Goal: Task Accomplishment & Management: Complete application form

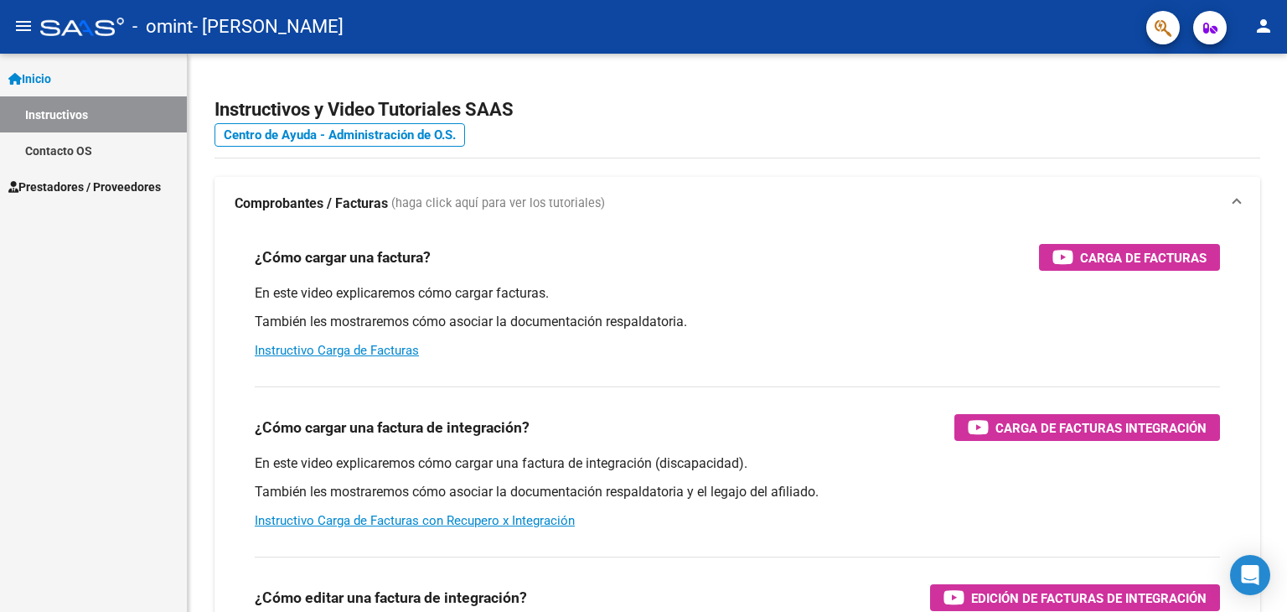
click at [62, 188] on span "Prestadores / Proveedores" at bounding box center [84, 187] width 152 height 18
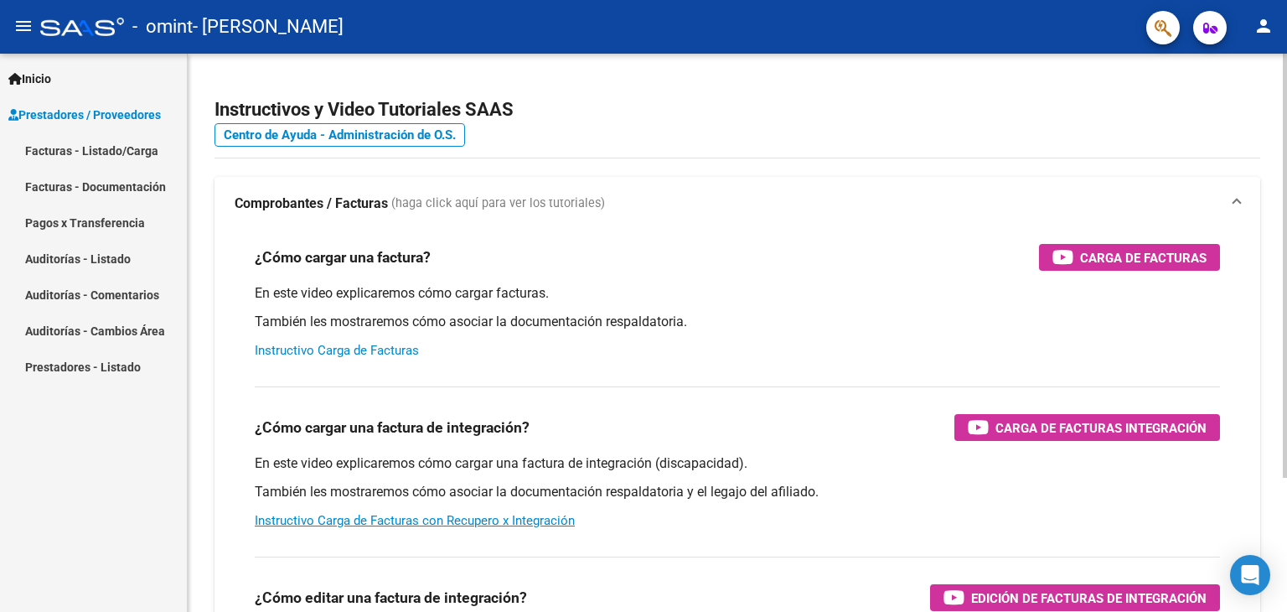
click at [349, 345] on link "Instructivo Carga de Facturas" at bounding box center [337, 350] width 164 height 15
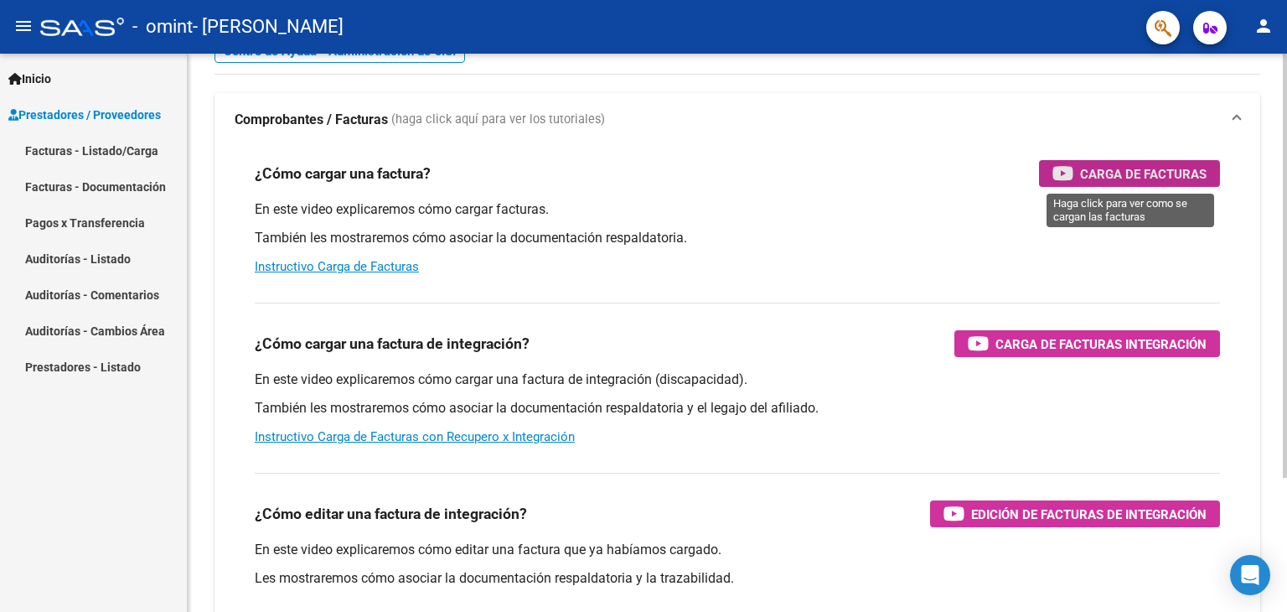
click at [1116, 172] on span "Carga de Facturas" at bounding box center [1143, 173] width 126 height 21
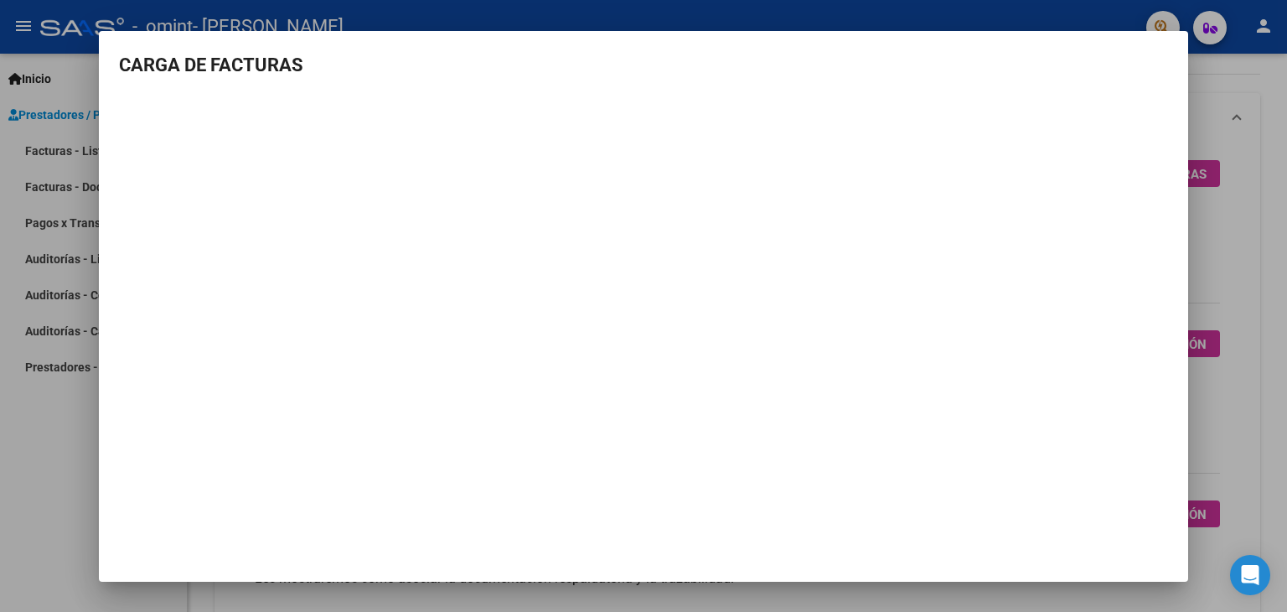
click at [1220, 81] on div at bounding box center [643, 306] width 1287 height 612
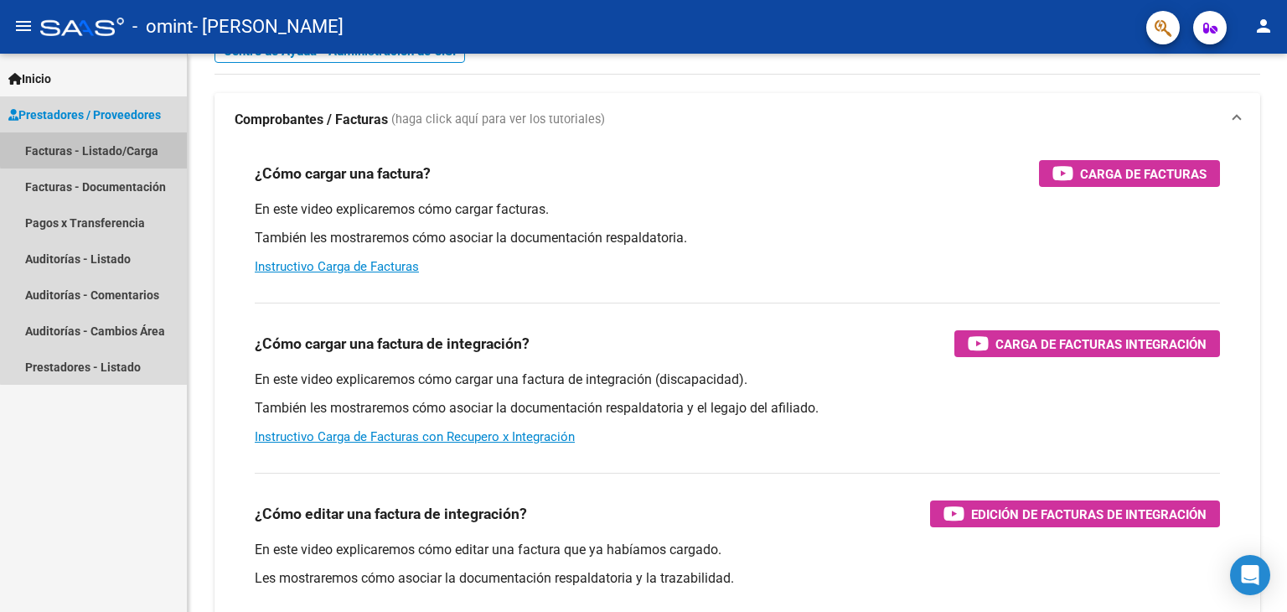
click at [115, 147] on link "Facturas - Listado/Carga" at bounding box center [93, 150] width 187 height 36
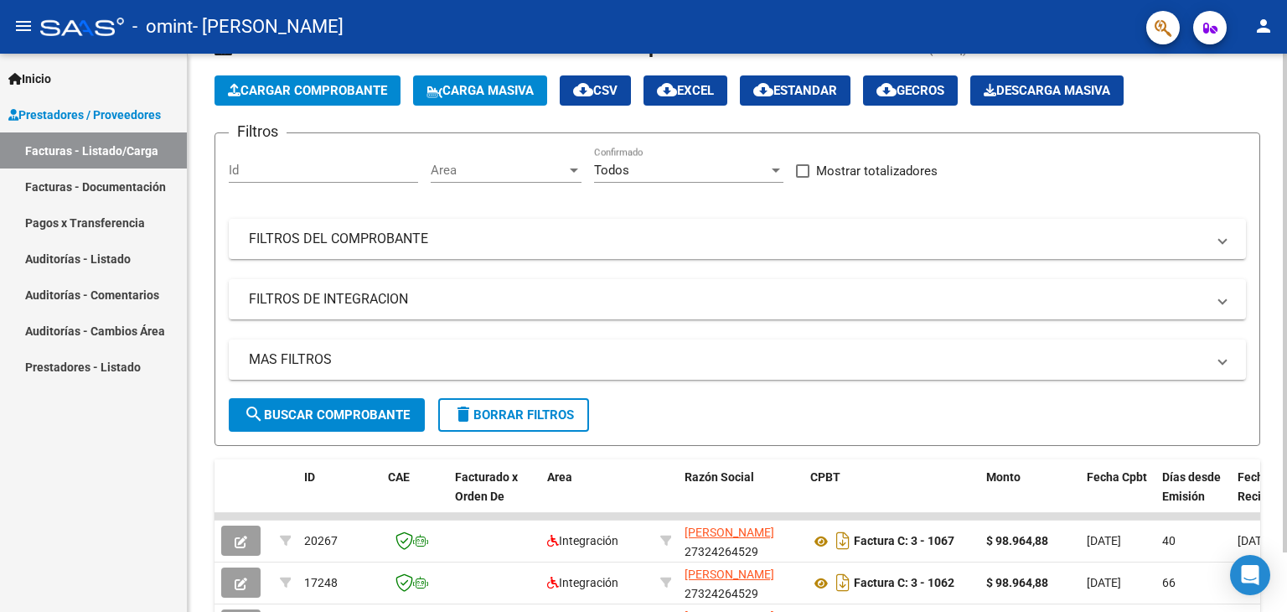
scroll to position [84, 0]
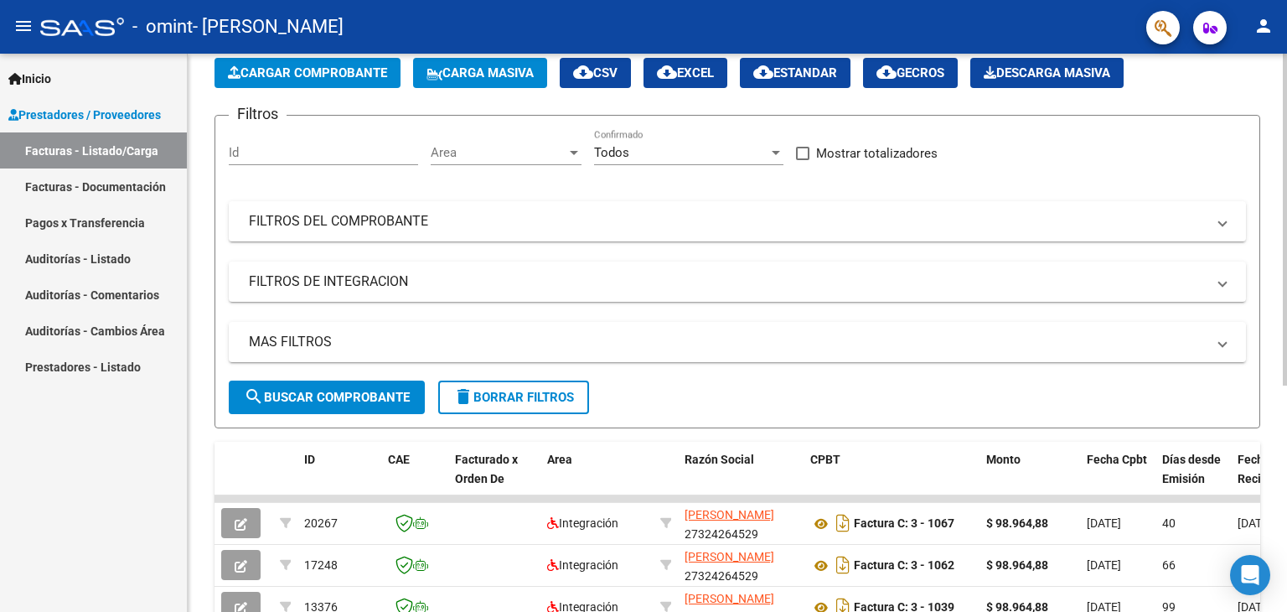
click at [327, 71] on span "Cargar Comprobante" at bounding box center [307, 72] width 159 height 15
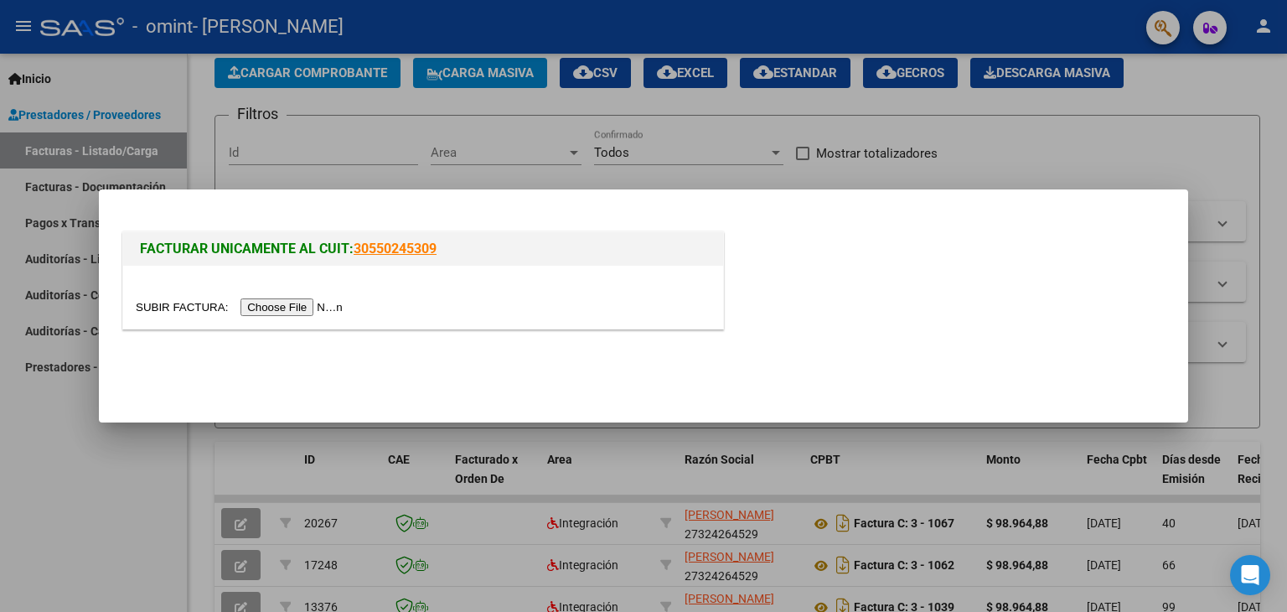
click at [317, 305] on input "file" at bounding box center [242, 307] width 212 height 18
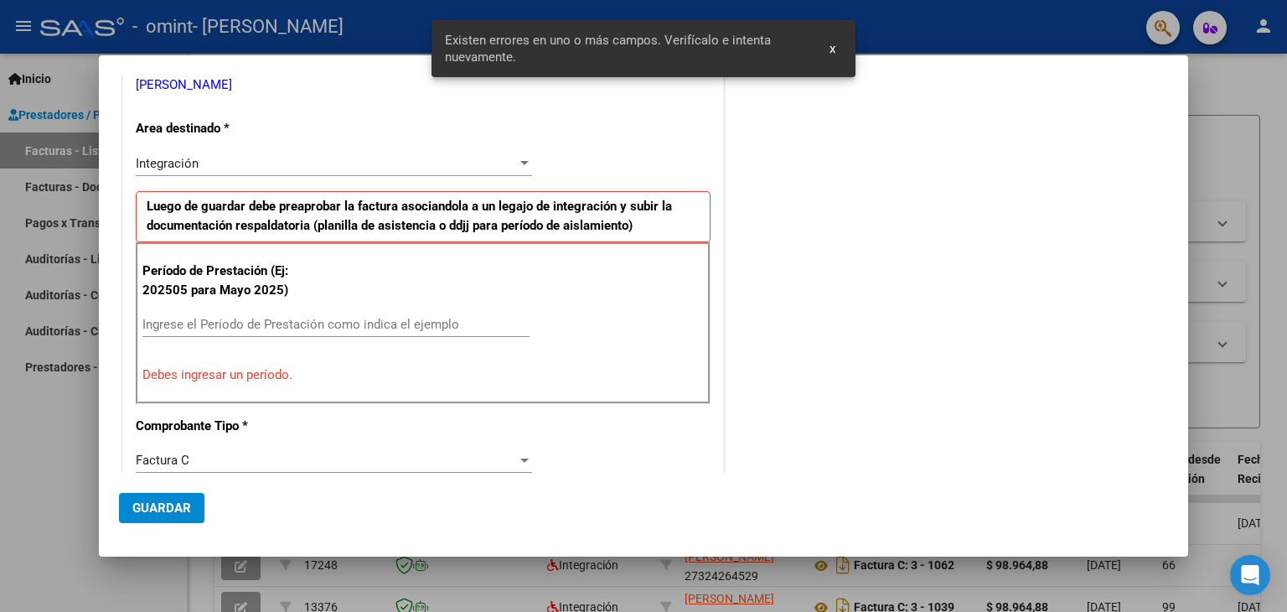
scroll to position [322, 0]
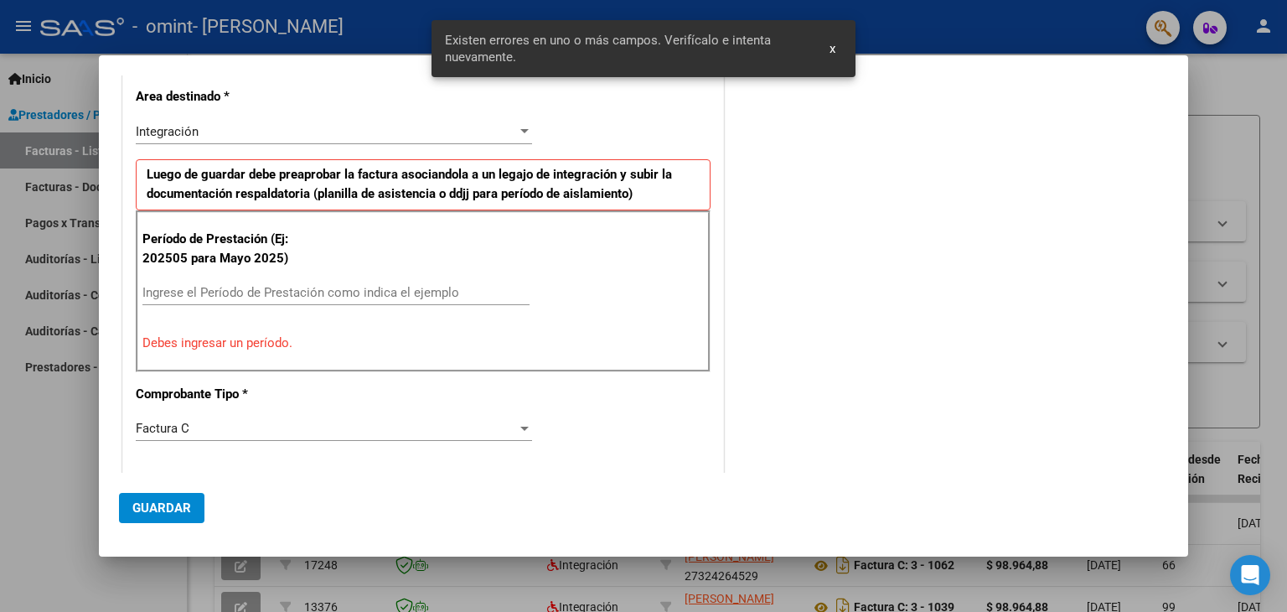
click at [201, 292] on input "Ingrese el Período de Prestación como indica el ejemplo" at bounding box center [335, 292] width 387 height 15
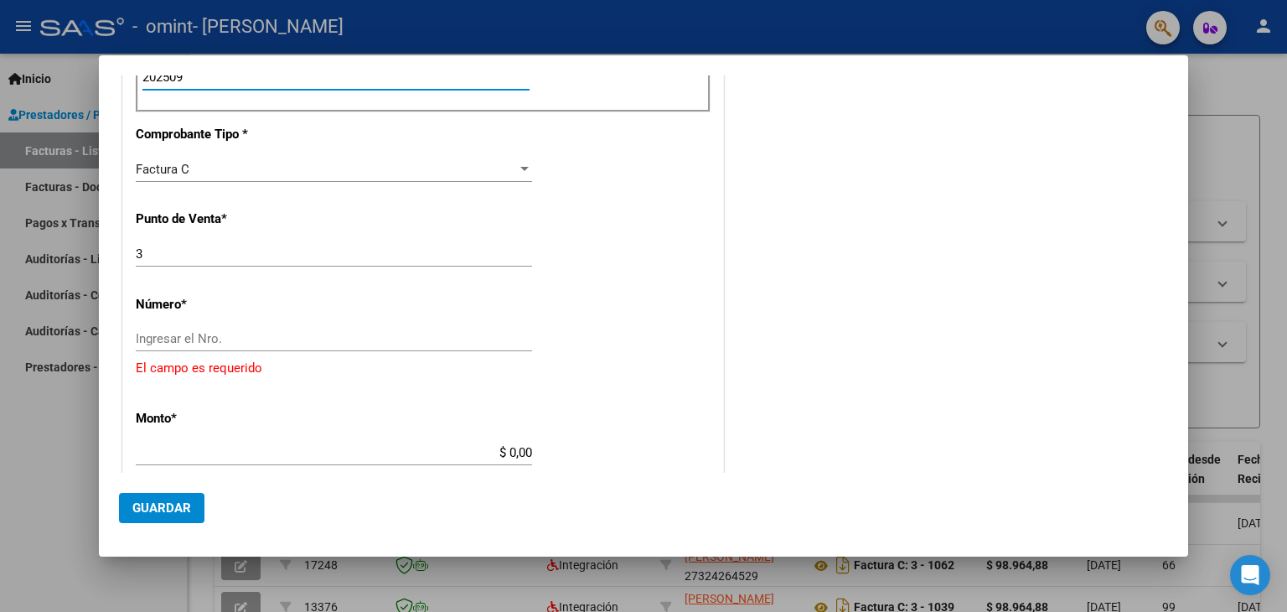
scroll to position [573, 0]
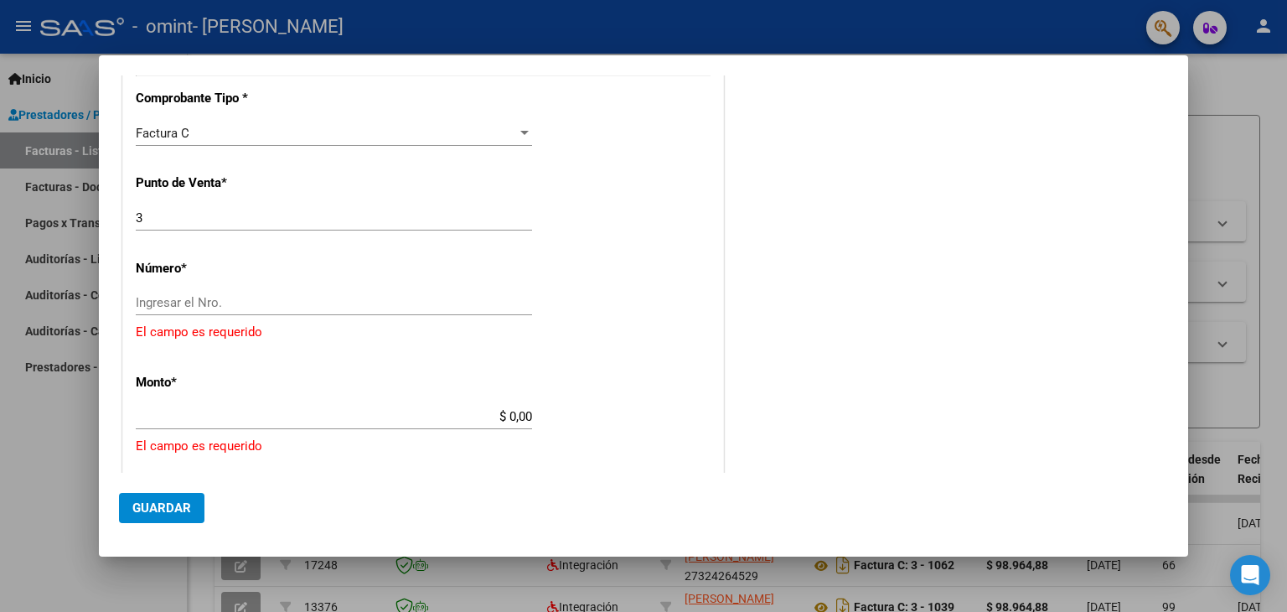
type input "202509"
click at [171, 299] on input "Ingresar el Nro." at bounding box center [334, 302] width 396 height 15
click at [513, 412] on input "$ 0,00" at bounding box center [334, 416] width 396 height 15
drag, startPoint x: 532, startPoint y: 409, endPoint x: 543, endPoint y: 413, distance: 11.7
click at [530, 408] on app-form-text-field "Monto * $ 9.896.488,00 [GEOGRAPHIC_DATA]" at bounding box center [341, 399] width 410 height 50
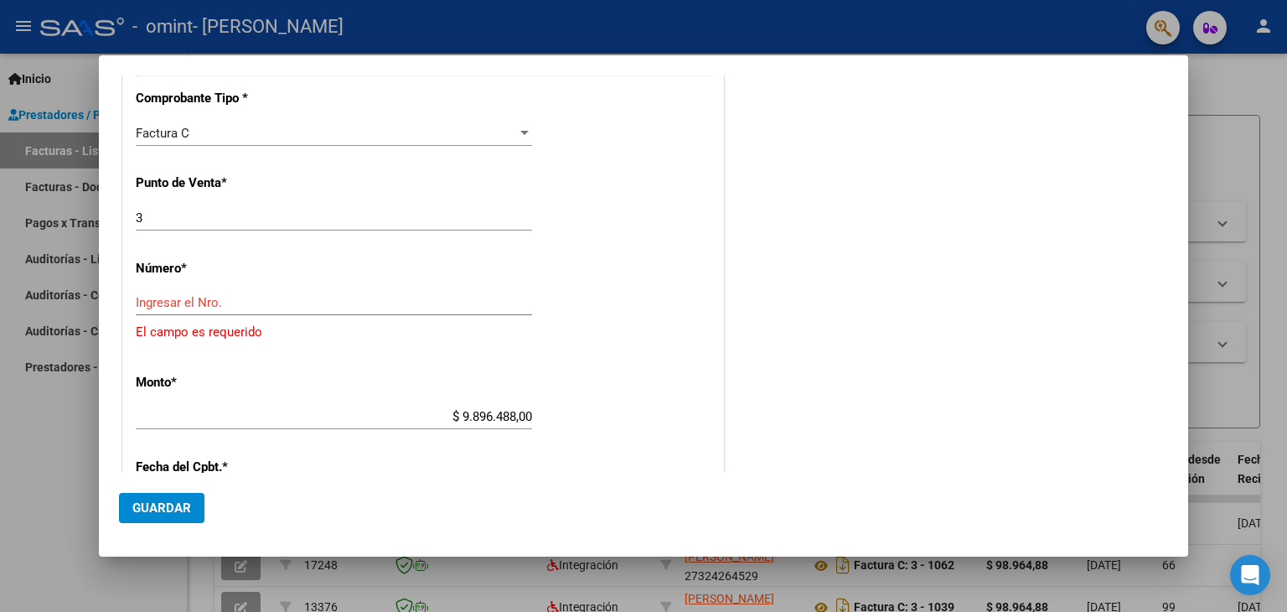
click at [524, 413] on input "$ 9.896.488,00" at bounding box center [334, 416] width 396 height 15
type input "$ 98.964,88"
click at [191, 296] on input "Ingresar el Nro." at bounding box center [334, 302] width 396 height 15
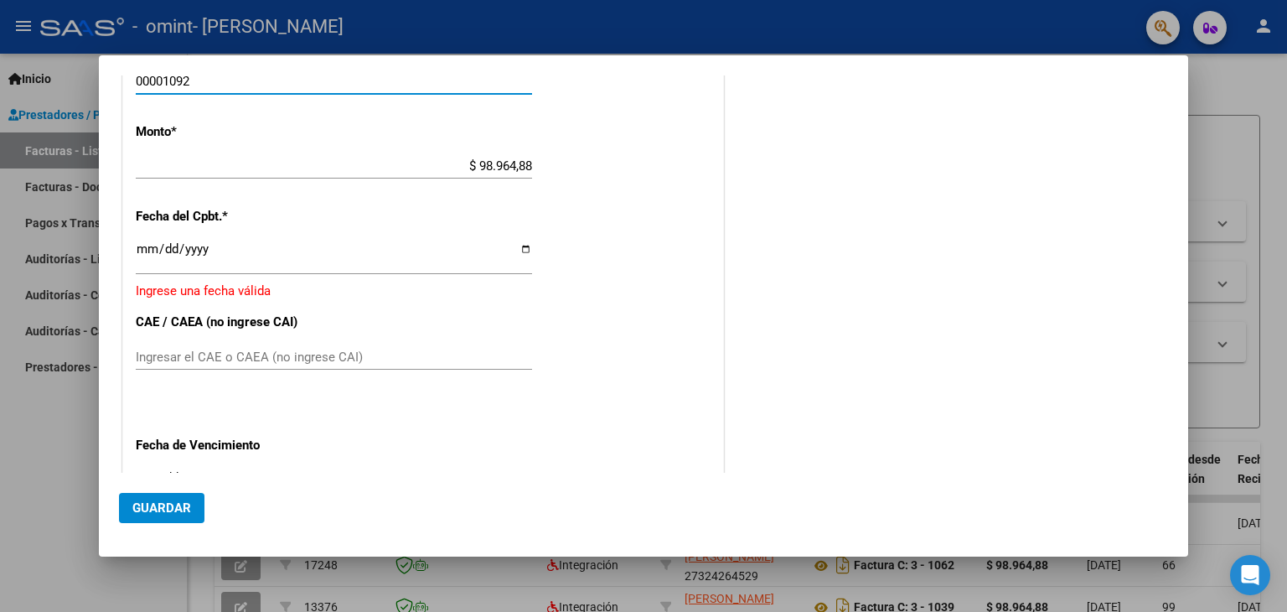
scroll to position [824, 0]
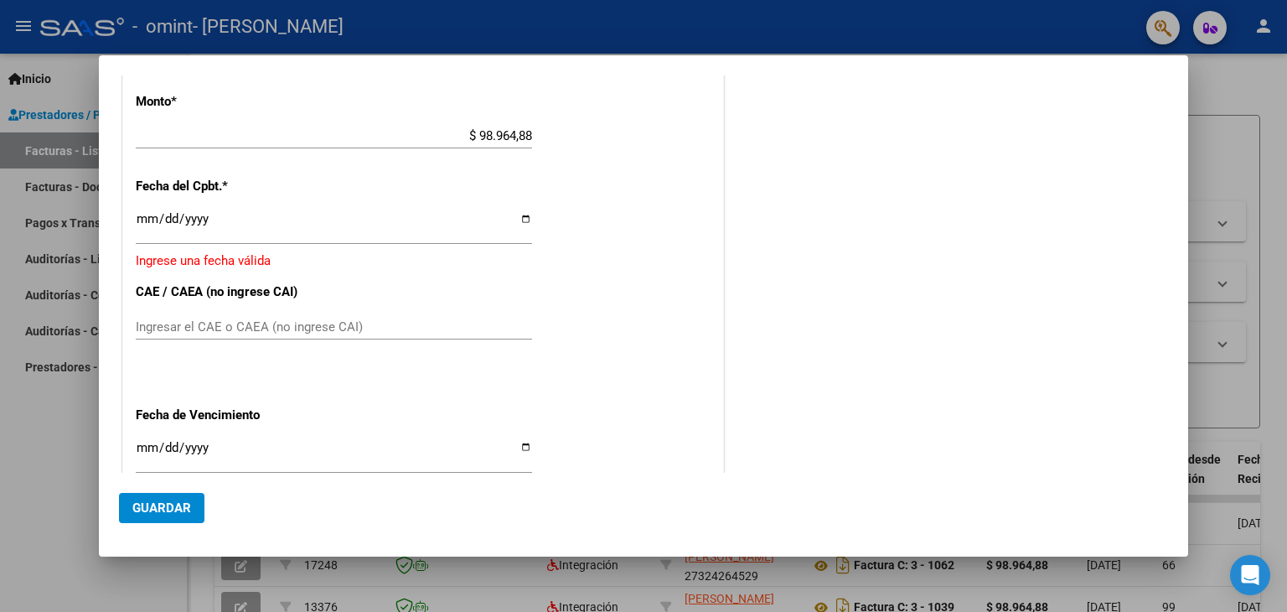
type input "00001092"
click at [517, 215] on input "Ingresar la fecha" at bounding box center [334, 225] width 396 height 27
type input "[DATE]"
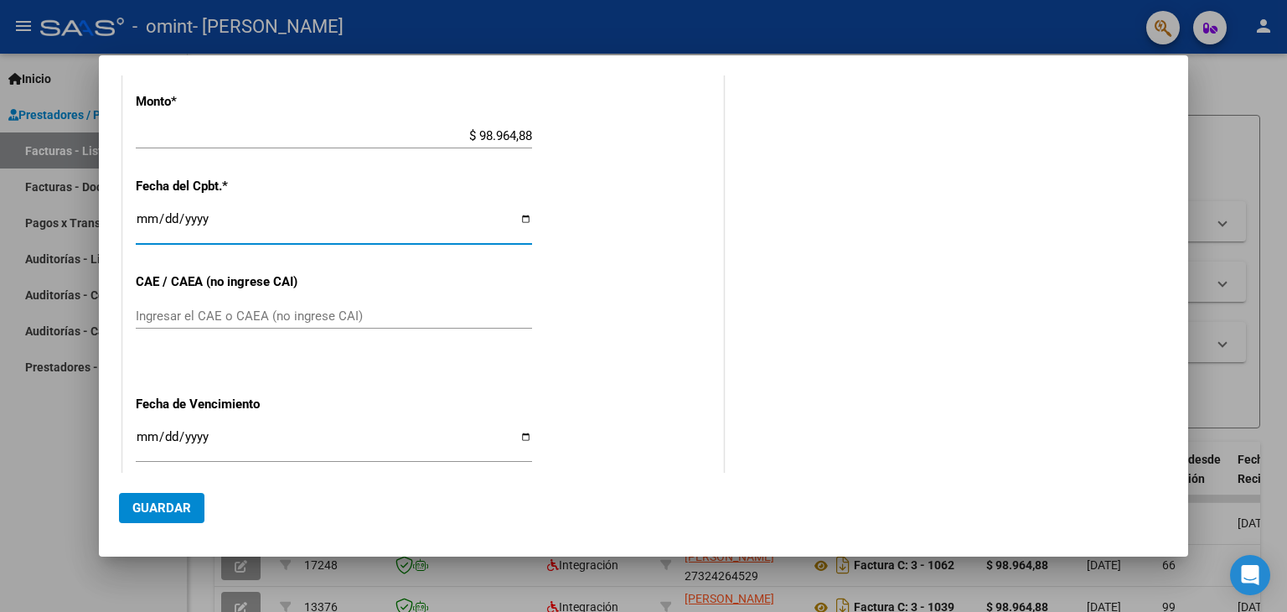
click at [235, 312] on input "Ingresar el CAE o CAEA (no ingrese CAI)" at bounding box center [334, 315] width 396 height 15
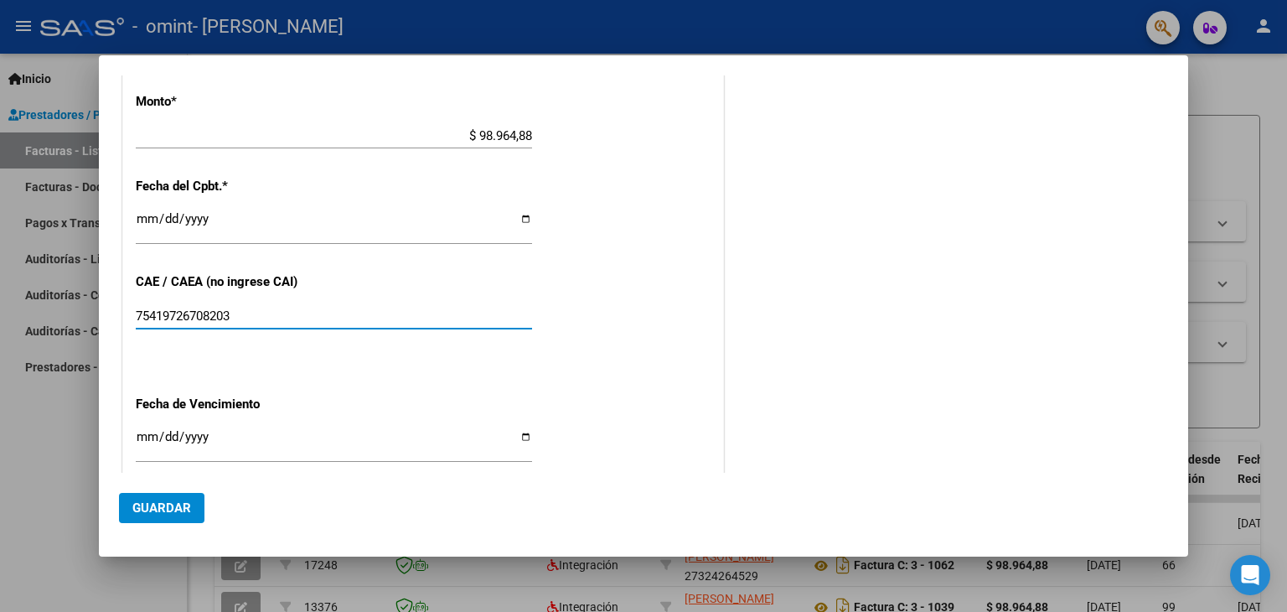
type input "75419726708203"
click at [520, 433] on input "Ingresar la fecha" at bounding box center [334, 443] width 396 height 27
type input "[DATE]"
click at [710, 382] on div "CUIT * 27-32426452-9 Ingresar CUIT ANALISIS PRESTADOR [PERSON_NAME] ARCA Padrón…" at bounding box center [423, 29] width 600 height 1261
click at [179, 500] on span "Guardar" at bounding box center [161, 507] width 59 height 15
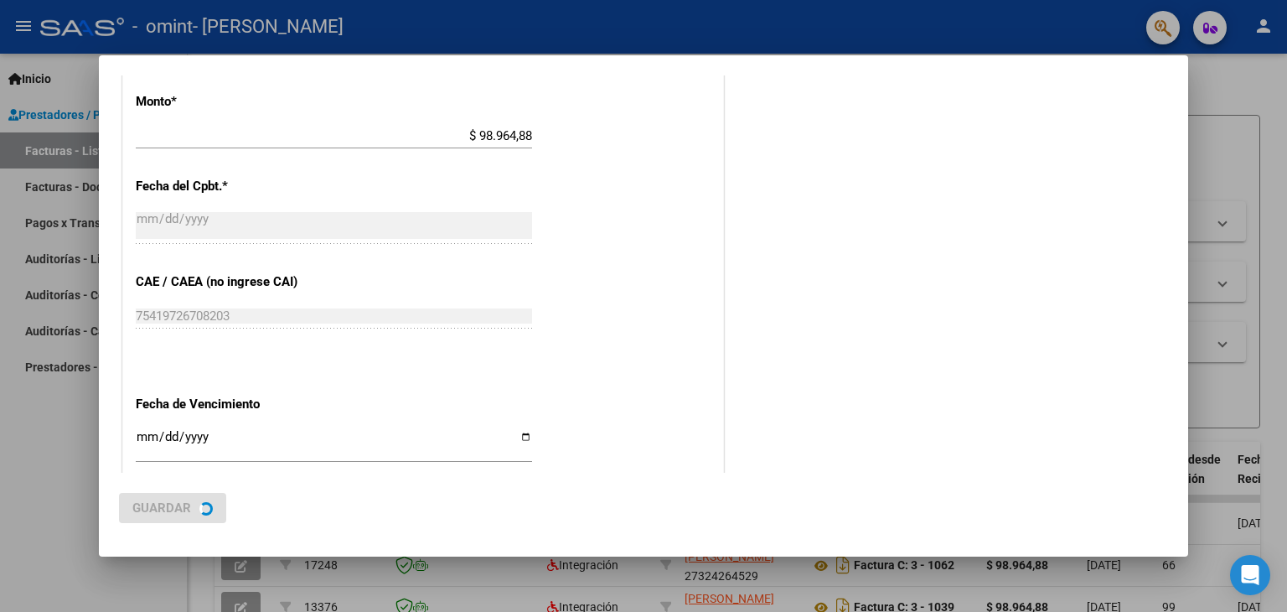
scroll to position [0, 0]
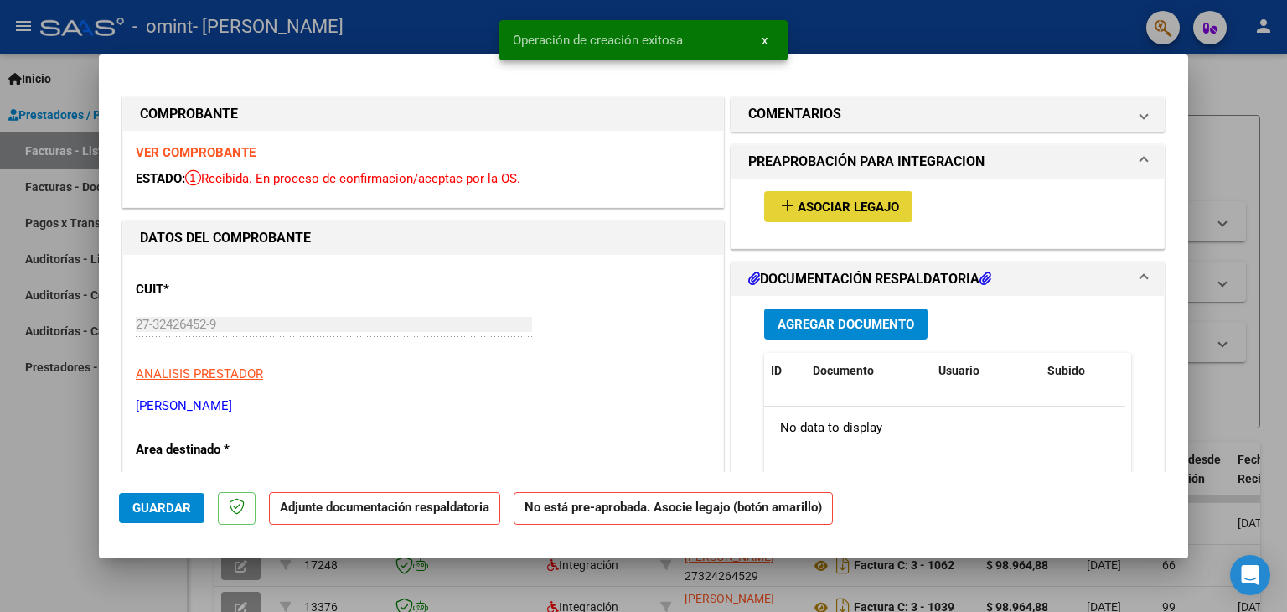
click at [865, 199] on span "Asociar Legajo" at bounding box center [847, 206] width 101 height 15
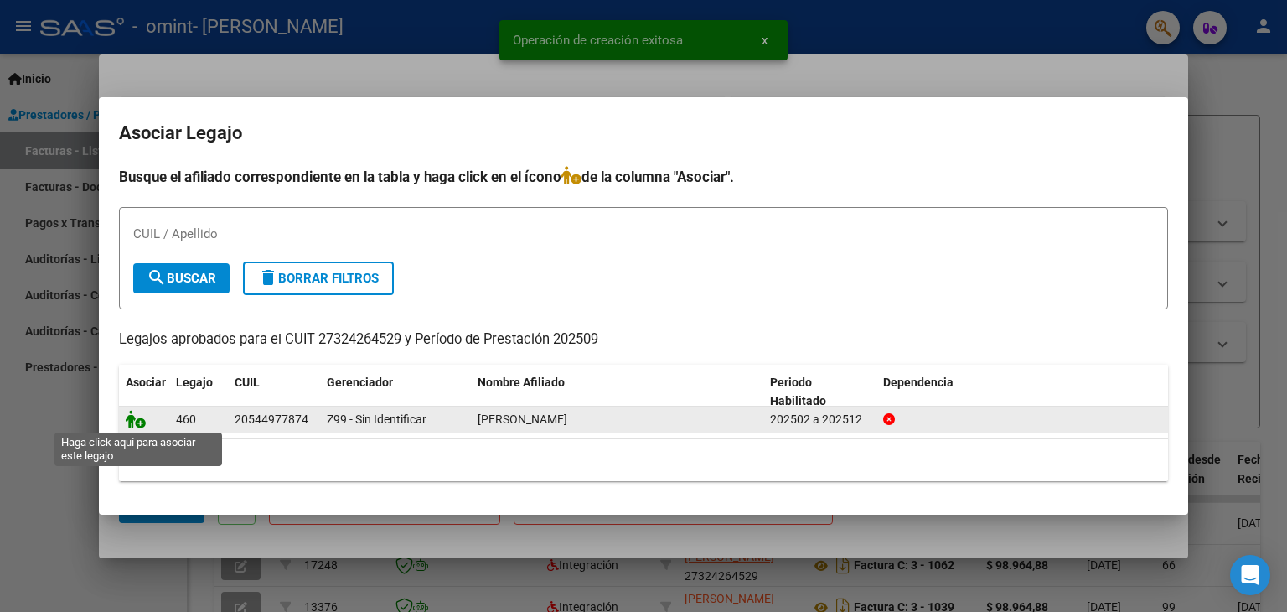
click at [134, 420] on icon at bounding box center [136, 419] width 20 height 18
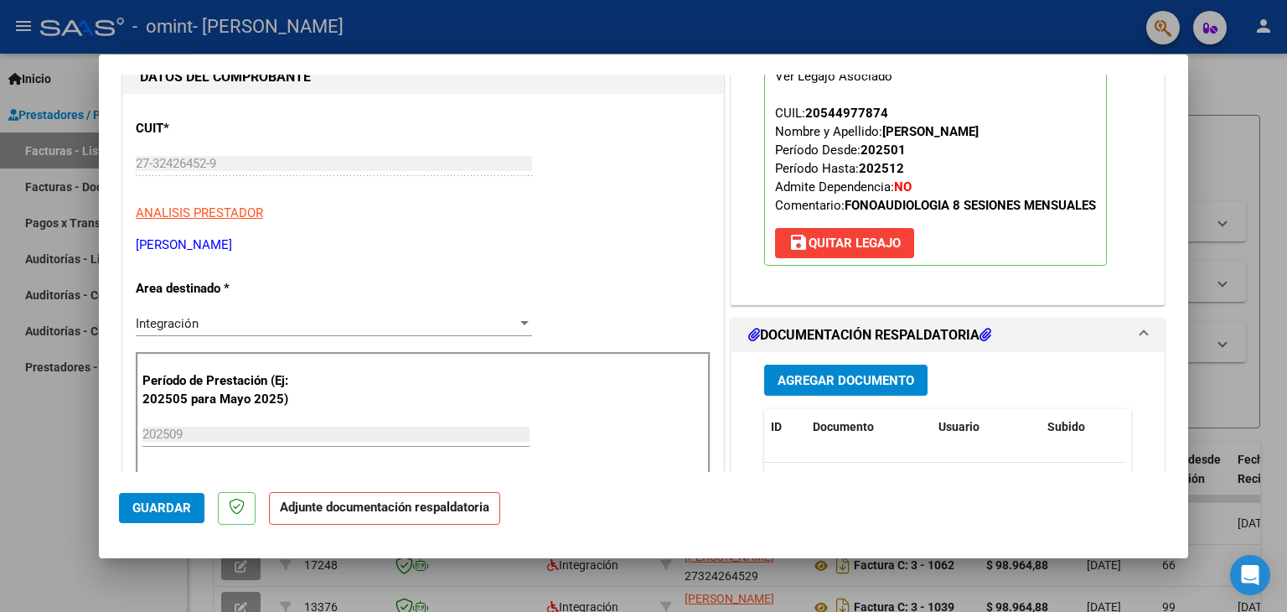
scroll to position [168, 0]
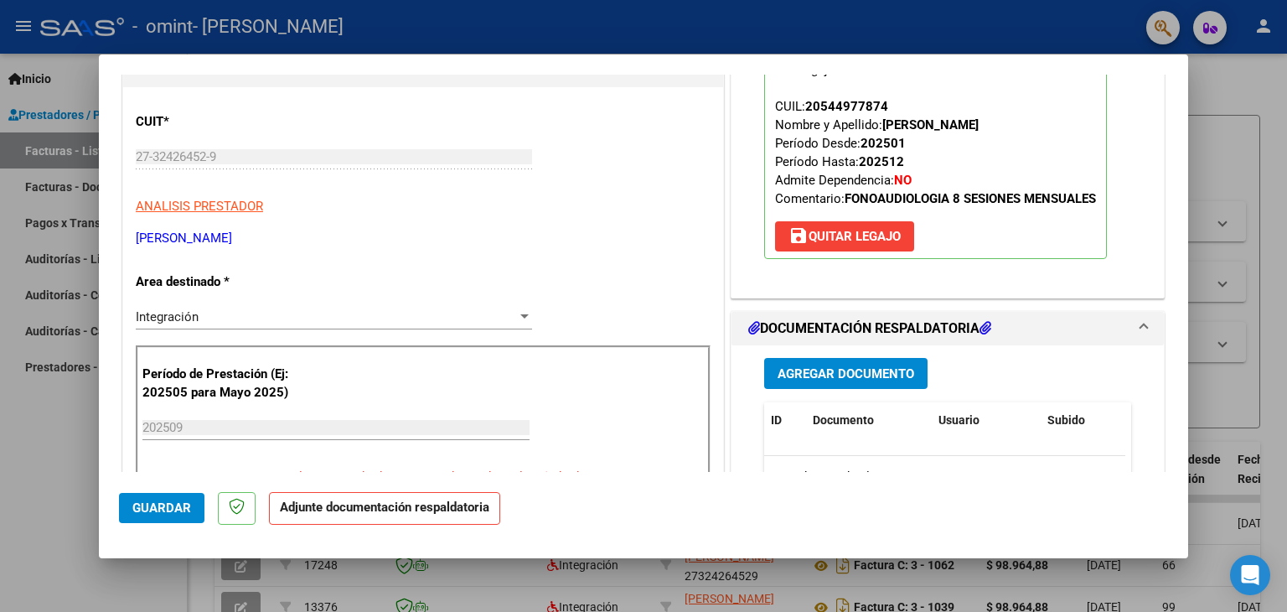
click at [398, 510] on strong "Adjunte documentación respaldatoria" at bounding box center [384, 506] width 209 height 15
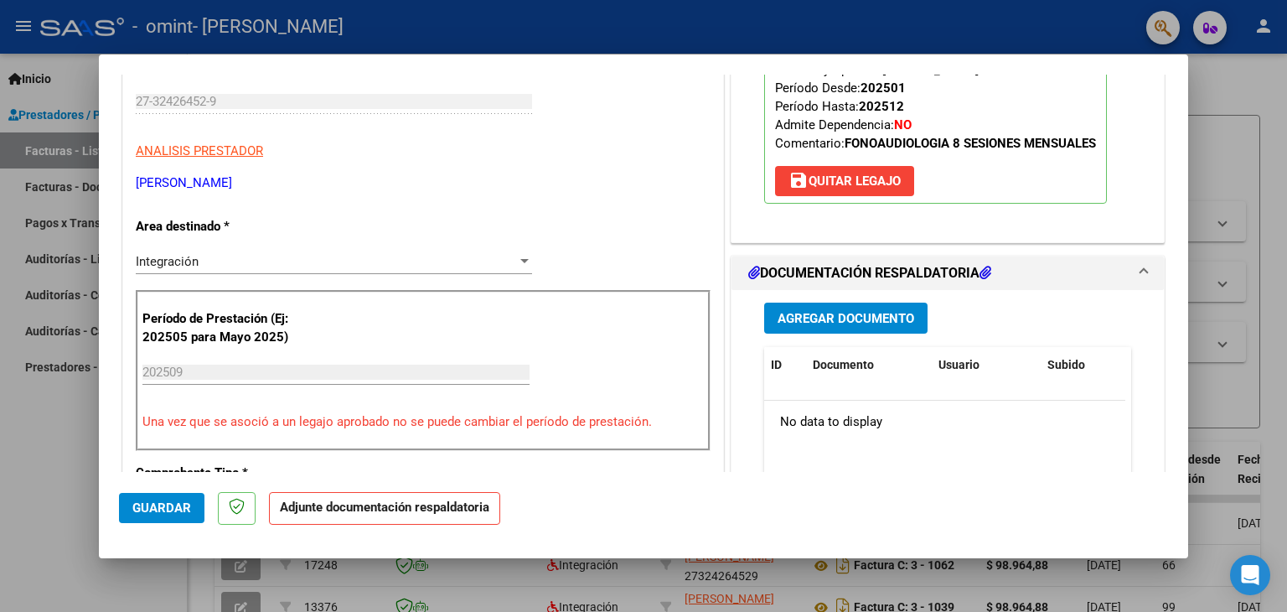
scroll to position [251, 0]
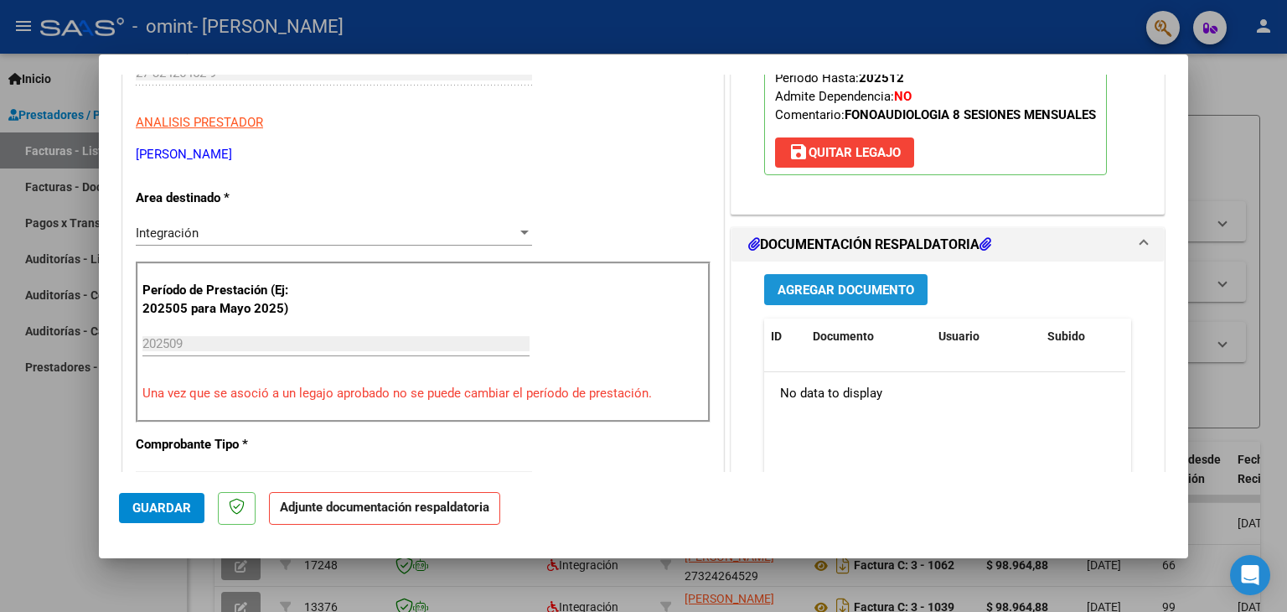
click at [858, 293] on span "Agregar Documento" at bounding box center [845, 289] width 137 height 15
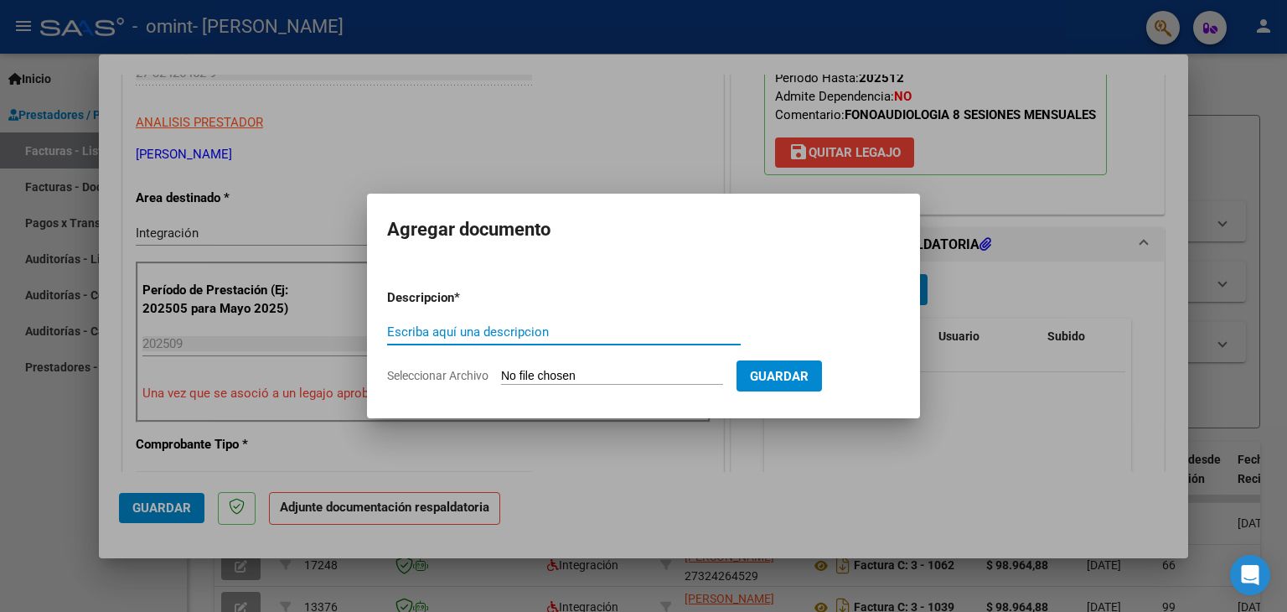
click at [542, 334] on input "Escriba aquí una descripcion" at bounding box center [564, 331] width 354 height 15
type input "planilla asistencia"
click at [573, 375] on input "Seleccionar Archivo" at bounding box center [612, 377] width 222 height 16
type input "C:\fakepath\asist sept ciro.pdf"
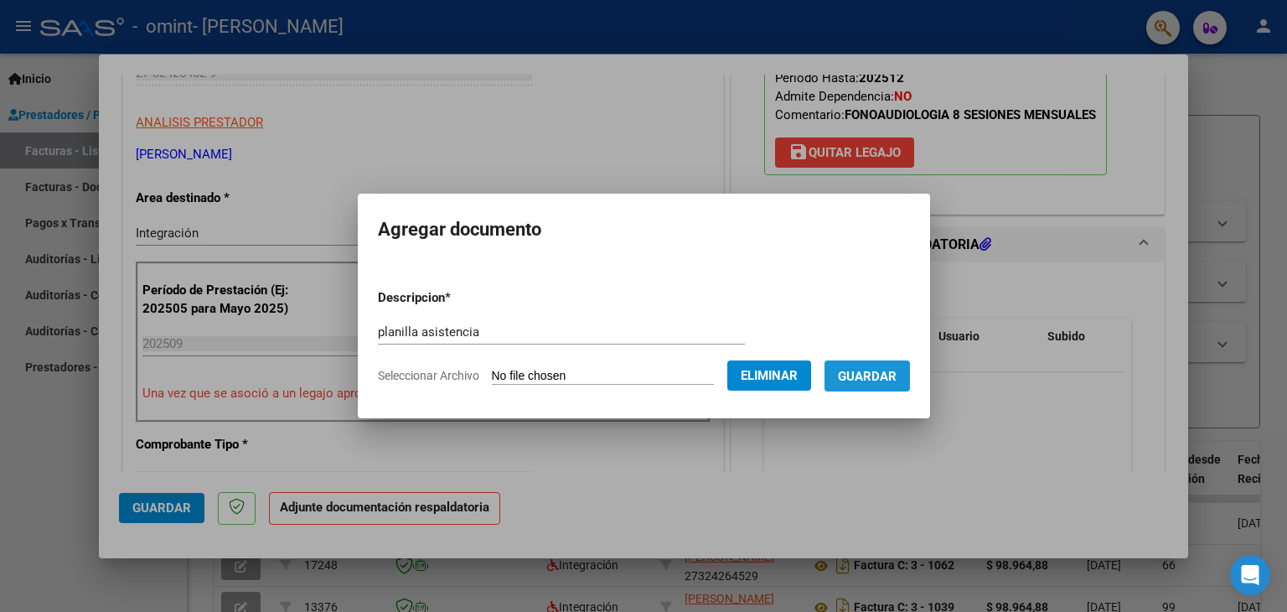
click at [870, 366] on button "Guardar" at bounding box center [866, 375] width 85 height 31
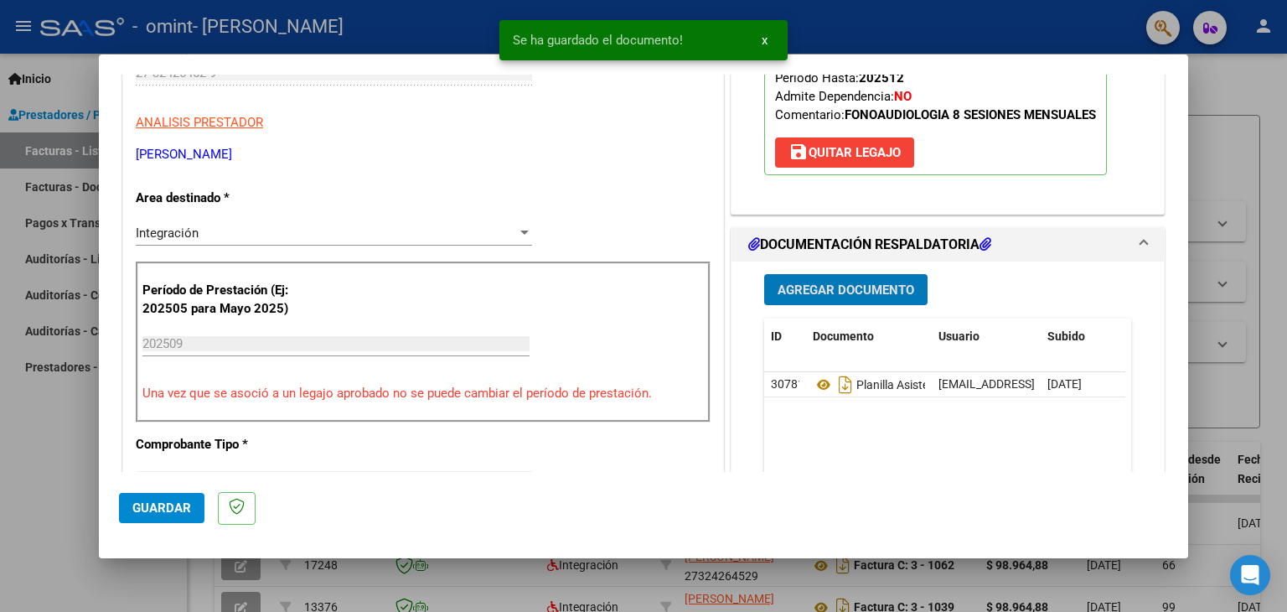
click at [142, 500] on span "Guardar" at bounding box center [161, 507] width 59 height 15
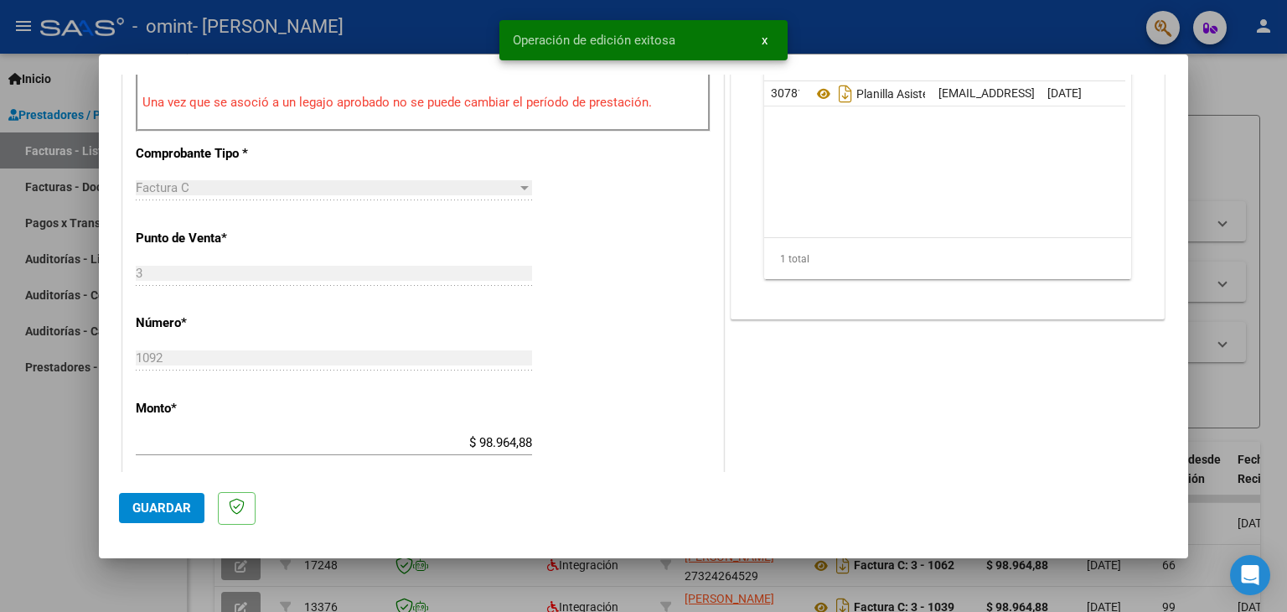
scroll to position [586, 0]
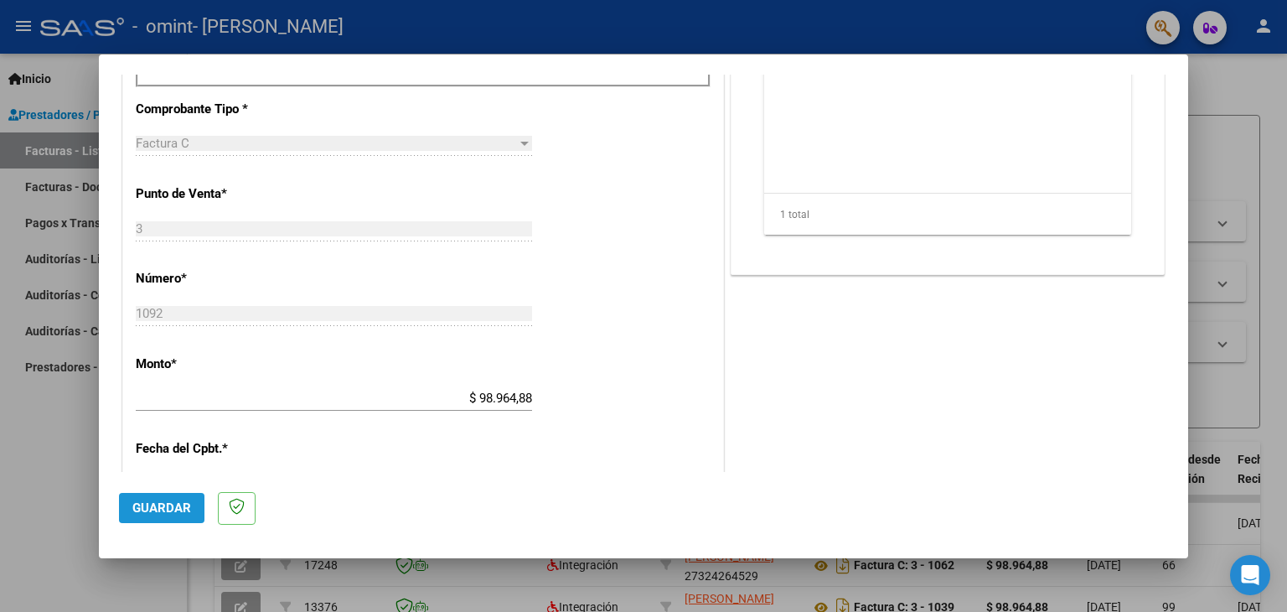
click at [192, 503] on button "Guardar" at bounding box center [161, 508] width 85 height 30
